Goal: Entertainment & Leisure: Consume media (video, audio)

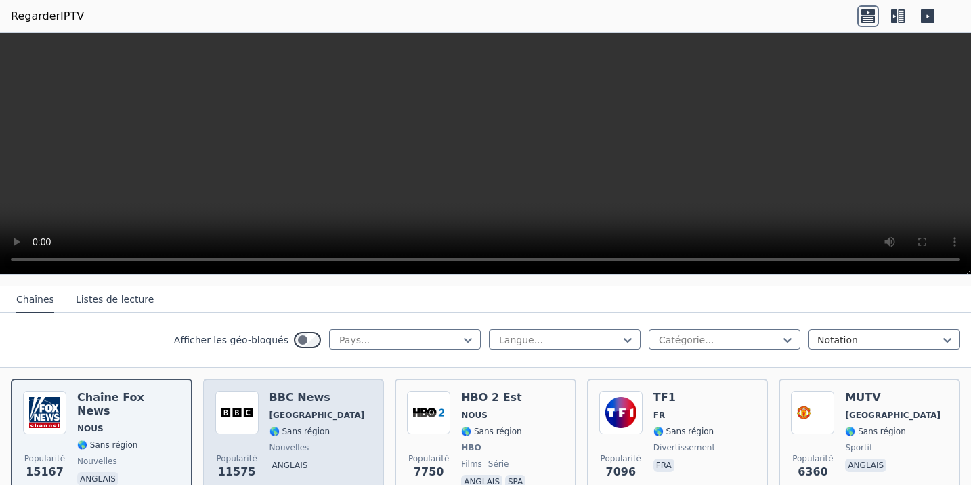
scroll to position [129, 0]
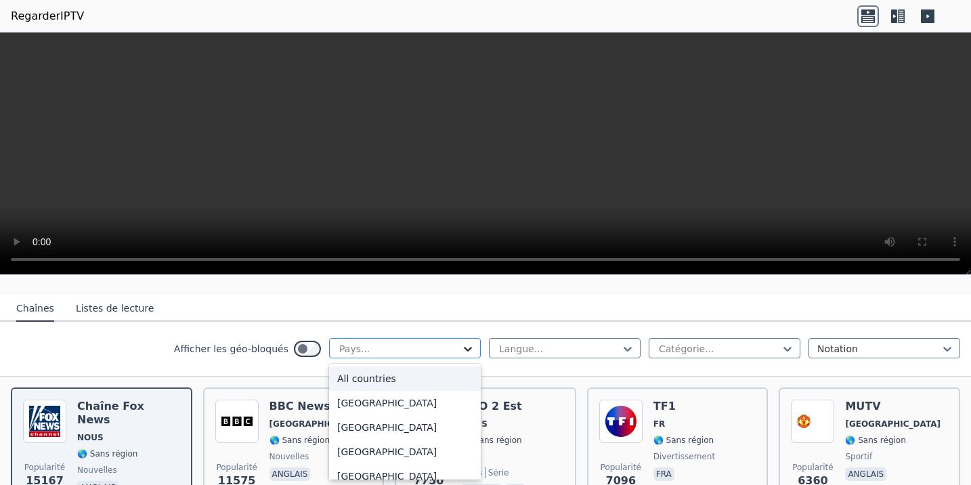
click at [469, 346] on icon at bounding box center [468, 349] width 14 height 14
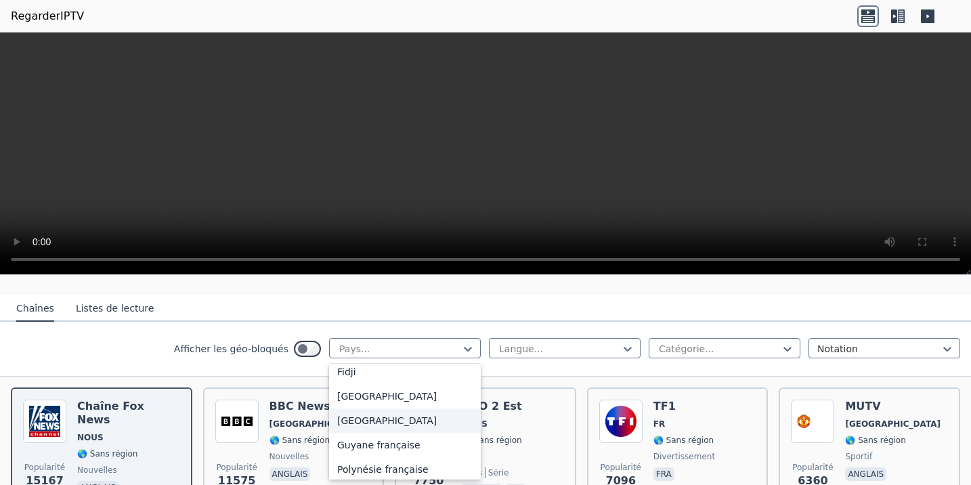
scroll to position [1557, 0]
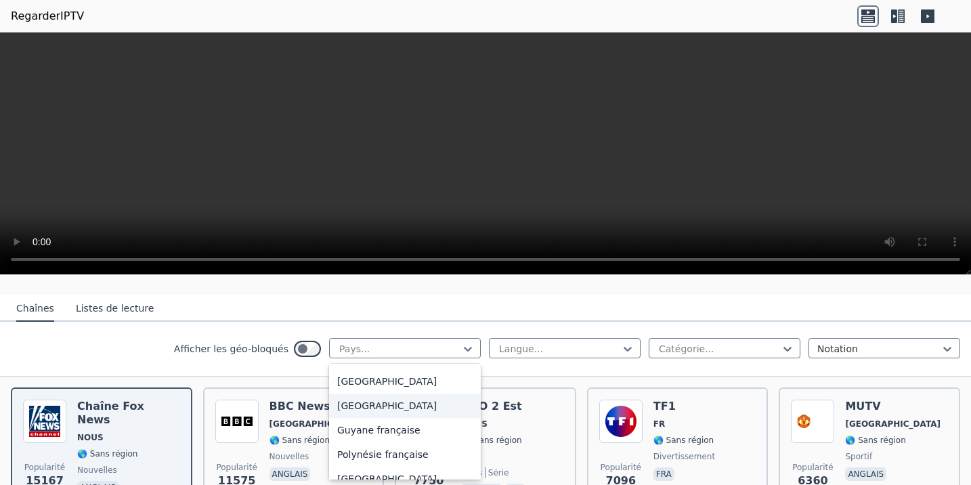
click at [431, 418] on div "[GEOGRAPHIC_DATA]" at bounding box center [405, 405] width 152 height 24
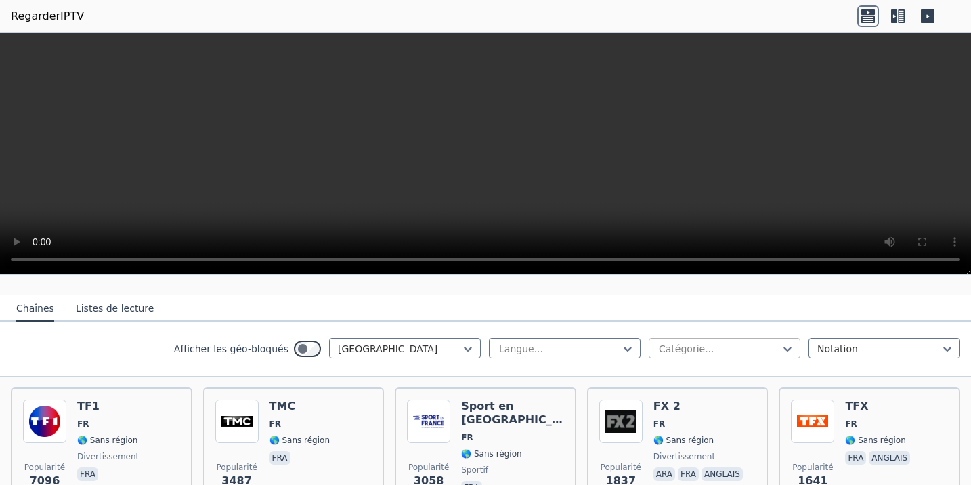
click at [710, 349] on div at bounding box center [718, 349] width 123 height 14
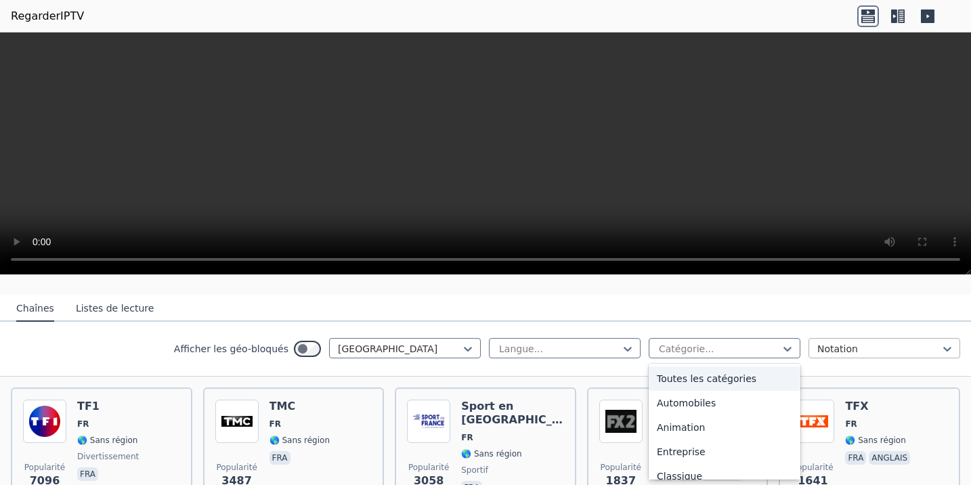
click at [844, 347] on div at bounding box center [878, 349] width 123 height 14
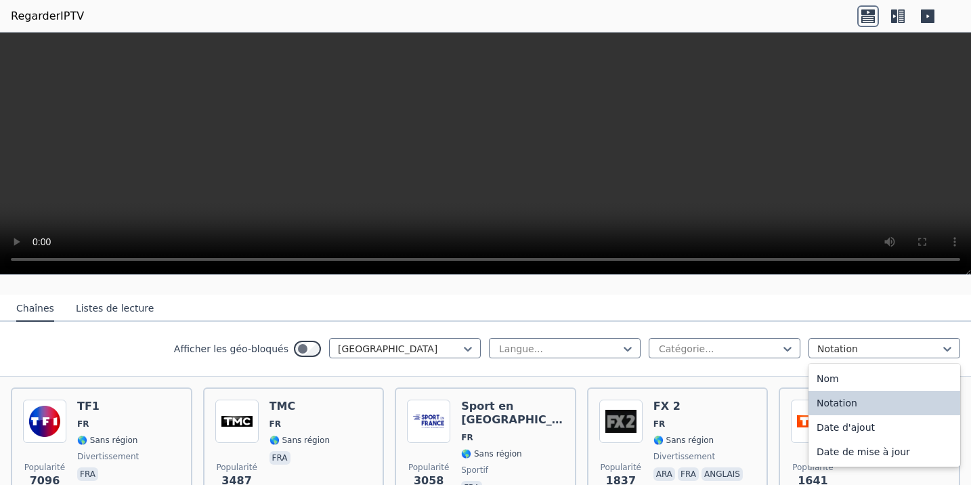
click at [788, 313] on nav "Chaînes Listes de lecture" at bounding box center [485, 308] width 971 height 27
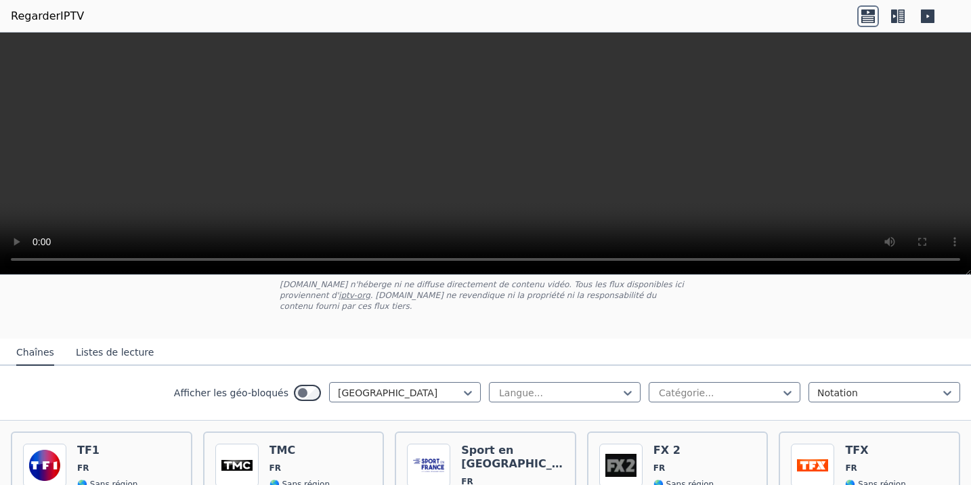
scroll to position [86, 0]
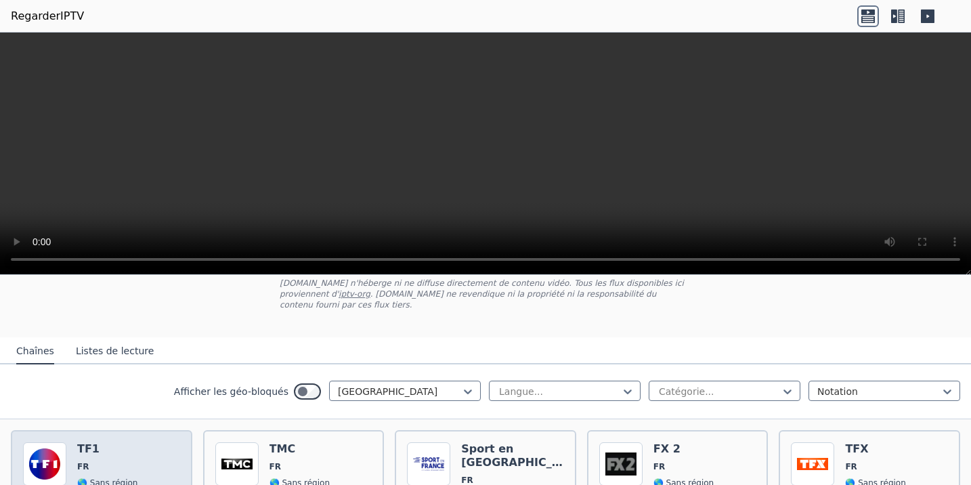
click at [163, 465] on div "Popularité 7096 TF1 FR 🌎 Sans région divertissement fra" at bounding box center [101, 491] width 157 height 98
